Goal: Transaction & Acquisition: Purchase product/service

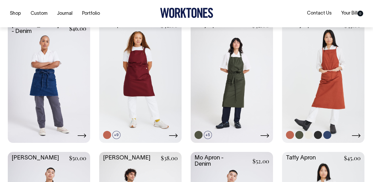
scroll to position [232, 0]
click at [326, 74] on link at bounding box center [323, 80] width 82 height 123
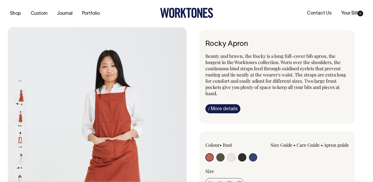
click at [226, 157] on div at bounding box center [235, 158] width 58 height 10
click at [220, 156] on input "radio" at bounding box center [221, 157] width 8 height 8
radio input "true"
select select "Olive"
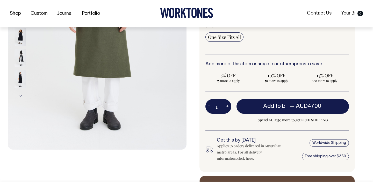
click at [228, 107] on button "+" at bounding box center [228, 106] width 8 height 10
type input "2"
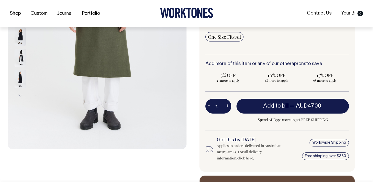
click at [228, 107] on button "+" at bounding box center [228, 106] width 8 height 10
type input "3"
click at [228, 107] on button "+" at bounding box center [228, 106] width 8 height 10
type input "4"
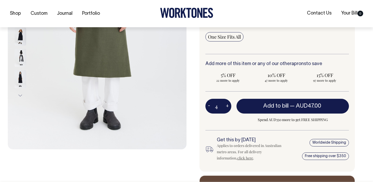
type input "4"
click at [228, 107] on button "+" at bounding box center [228, 106] width 8 height 10
type input "5"
click at [228, 107] on button "+" at bounding box center [228, 106] width 8 height 10
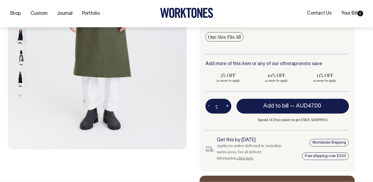
type input "6"
click at [228, 107] on button "+" at bounding box center [228, 106] width 8 height 10
type input "7"
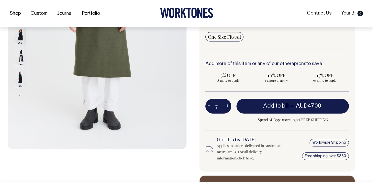
click at [228, 107] on button "+" at bounding box center [228, 106] width 8 height 10
type input "8"
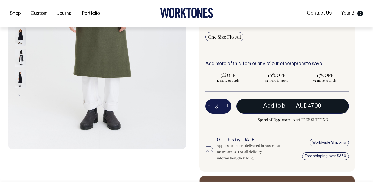
click at [290, 107] on span "— AUD47.00" at bounding box center [306, 105] width 33 height 5
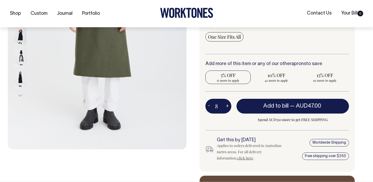
type input "1"
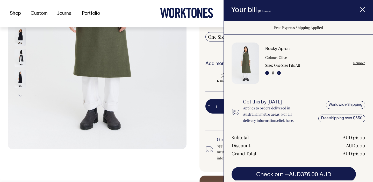
click at [365, 8] on icon "Item added to your cart" at bounding box center [363, 9] width 5 height 5
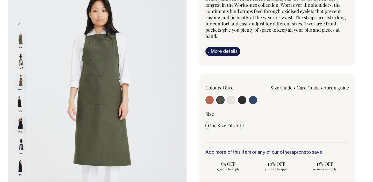
click at [241, 100] on input "radio" at bounding box center [242, 100] width 8 height 8
radio input "true"
select select "Charcoal"
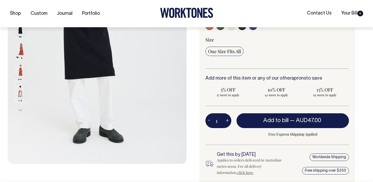
scroll to position [132, 0]
click at [228, 120] on button "+" at bounding box center [228, 120] width 8 height 10
type input "2"
click at [228, 120] on button "+" at bounding box center [228, 120] width 8 height 10
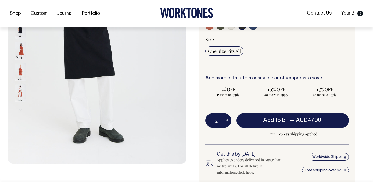
type input "3"
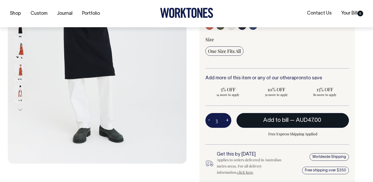
click at [251, 122] on button "Add to bill — AUD47.00" at bounding box center [293, 120] width 113 height 15
type input "1"
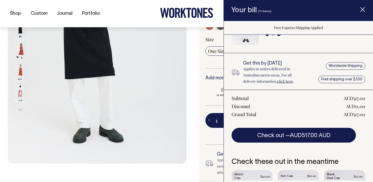
scroll to position [86, 0]
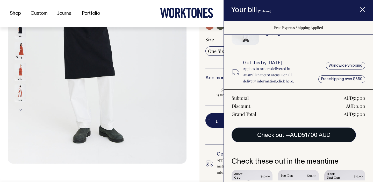
click at [286, 138] on button "Check out — AUD517.00 AUD" at bounding box center [294, 135] width 124 height 15
